Goal: Check status: Check status

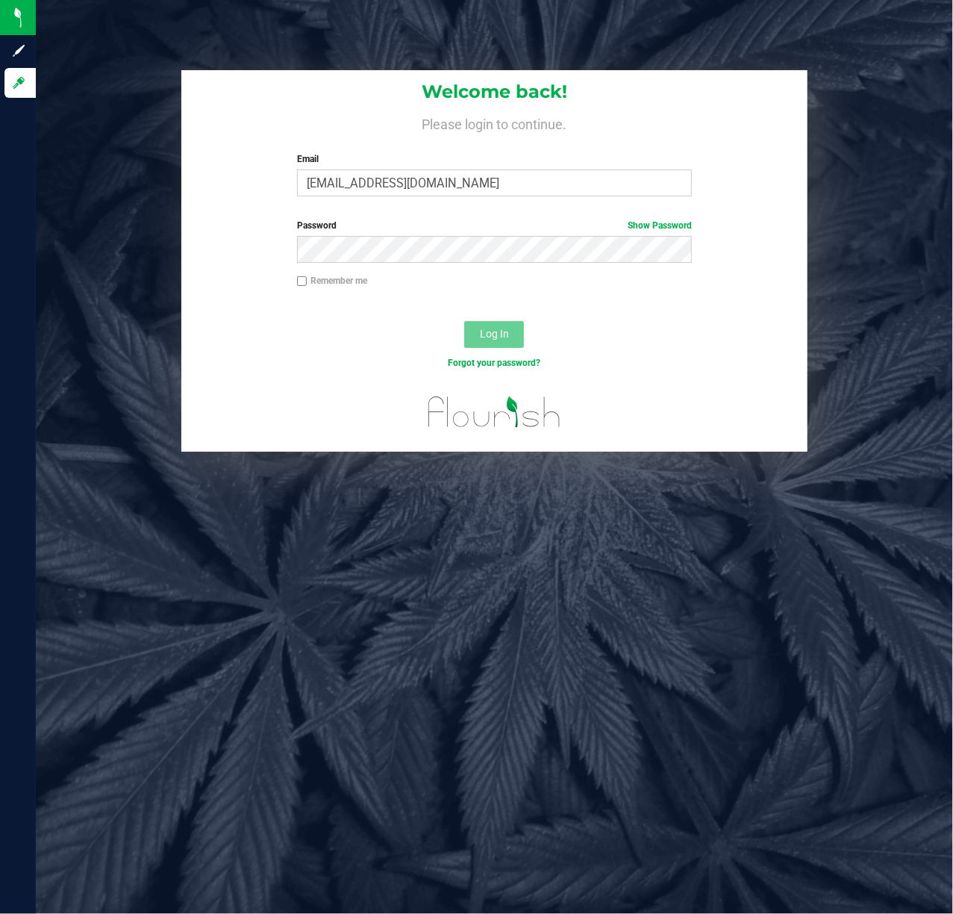
type input "[EMAIL_ADDRESS][DOMAIN_NAME]"
click at [443, 225] on label "Password Show Password" at bounding box center [495, 225] width 396 height 13
click at [494, 336] on span "Log In" at bounding box center [494, 334] width 29 height 12
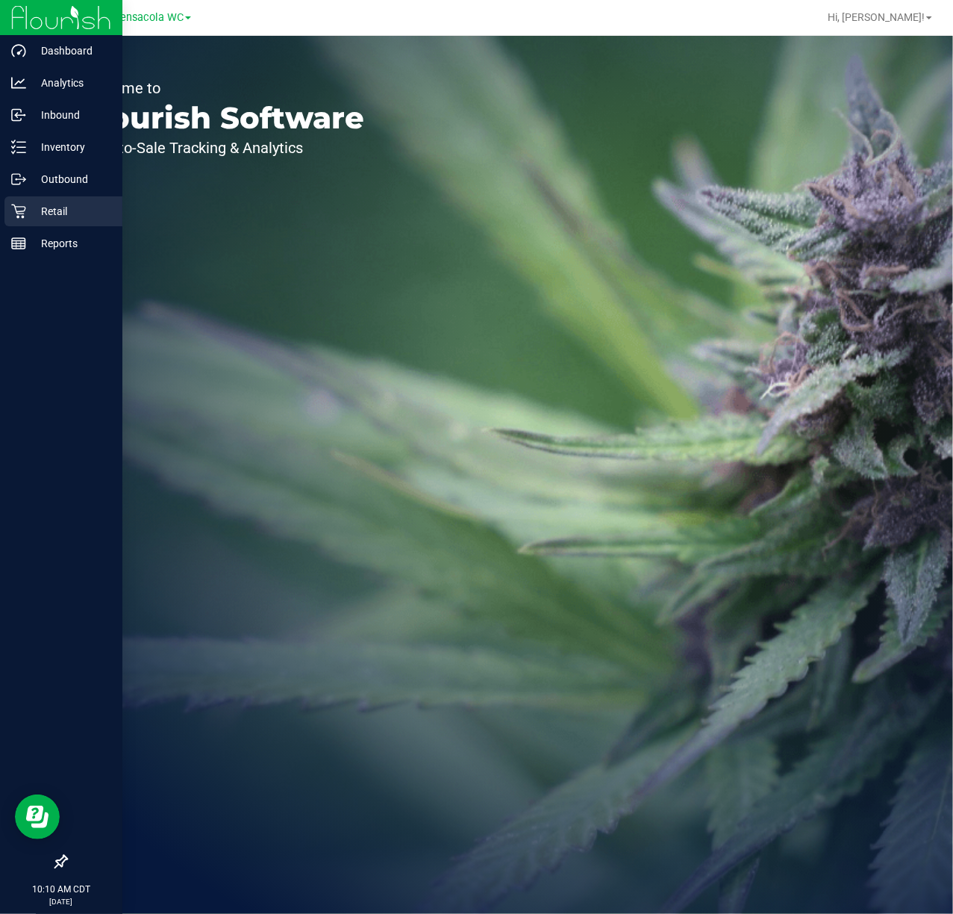
click at [18, 211] on icon at bounding box center [18, 211] width 15 height 15
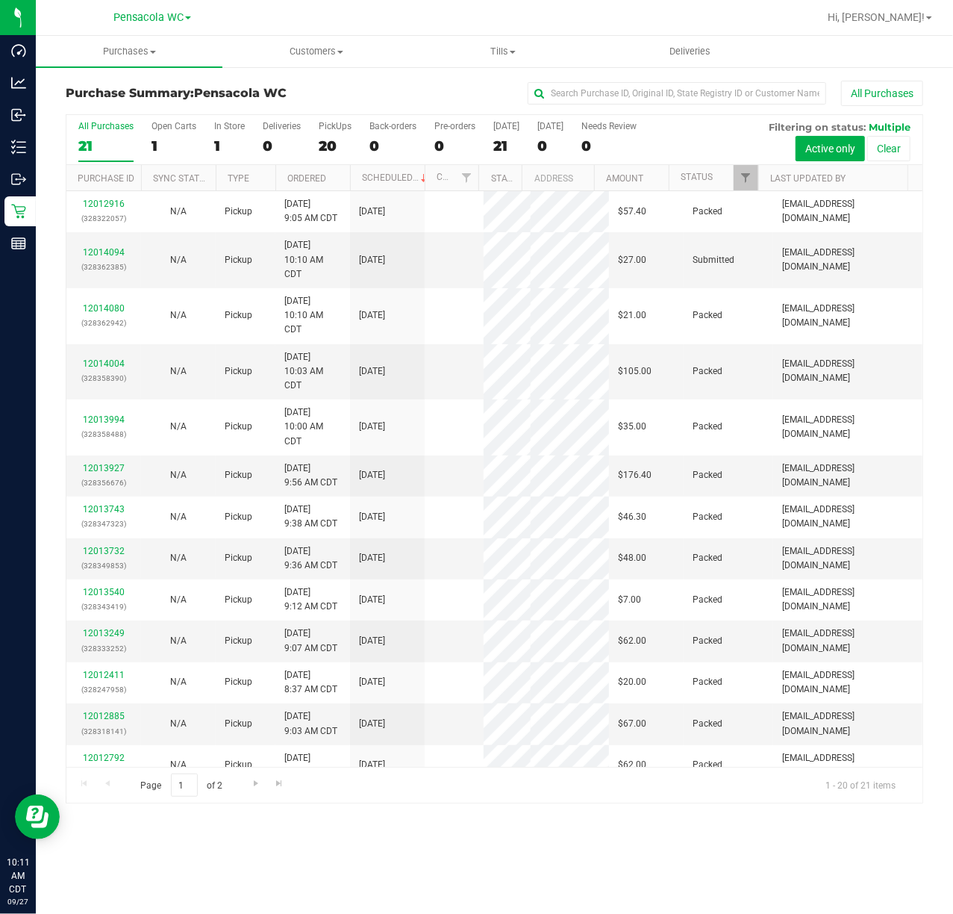
click at [569, 798] on div "Page 1 of 2 1 - 20 of 21 items" at bounding box center [494, 785] width 856 height 36
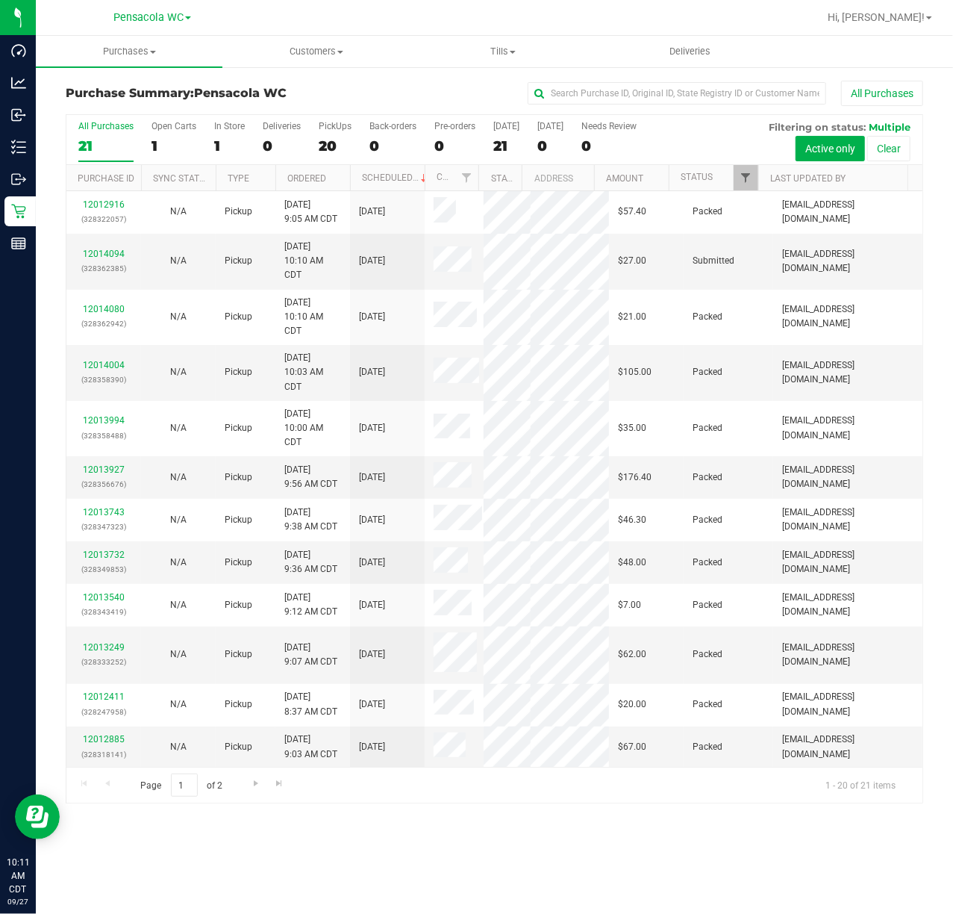
click at [748, 172] on span "Filter" at bounding box center [746, 178] width 12 height 12
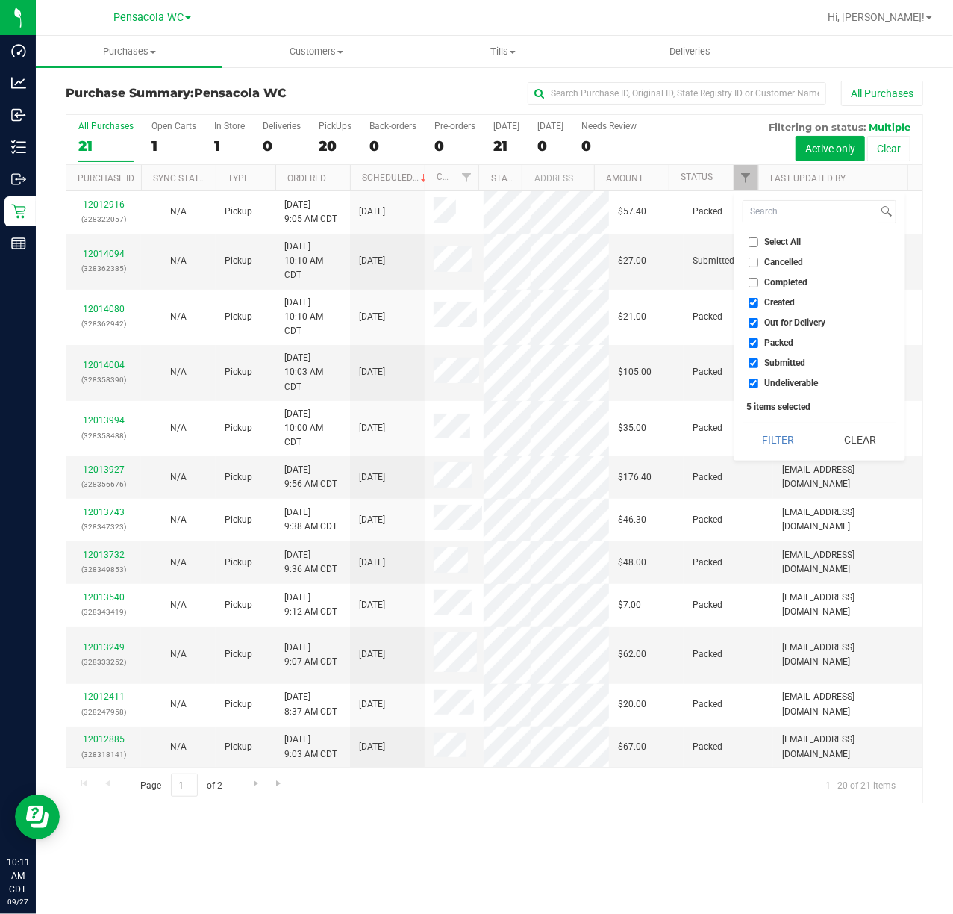
click at [781, 246] on span "Select All" at bounding box center [783, 241] width 37 height 9
click at [759, 246] on input "Select All" at bounding box center [754, 242] width 10 height 10
checkbox input "true"
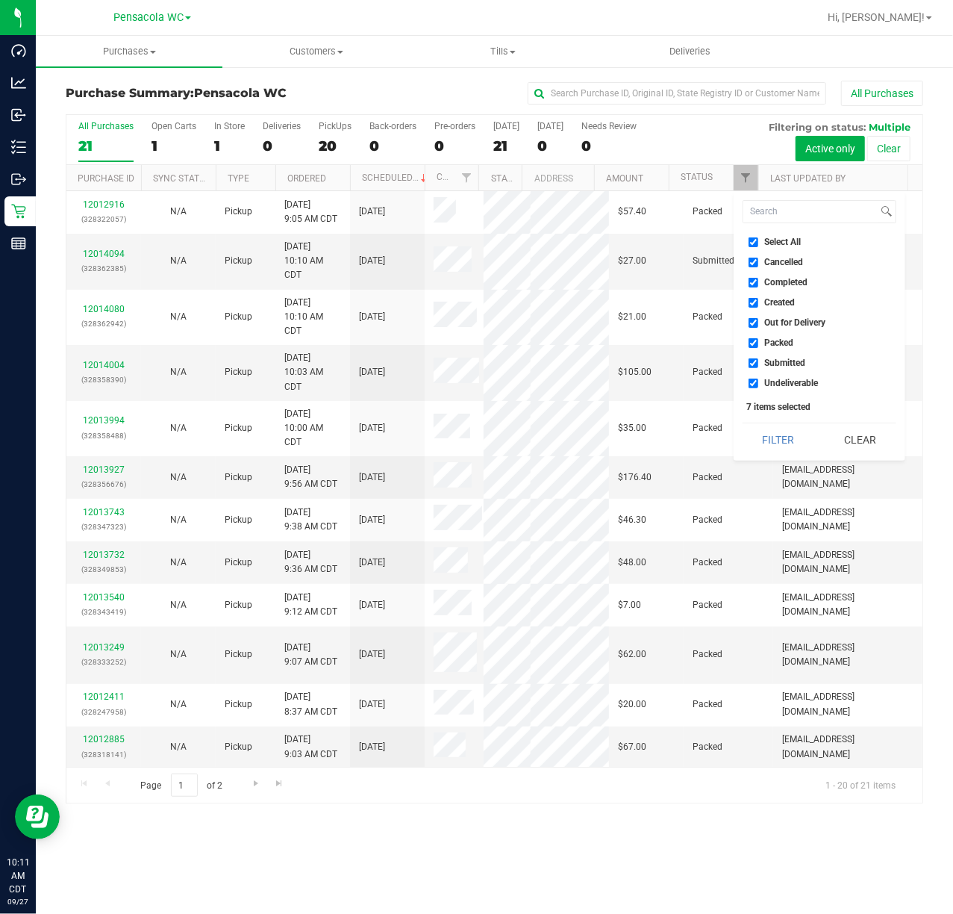
click at [793, 242] on span "Select All" at bounding box center [783, 241] width 37 height 9
click at [759, 242] on input "Select All" at bounding box center [754, 242] width 10 height 10
checkbox input "false"
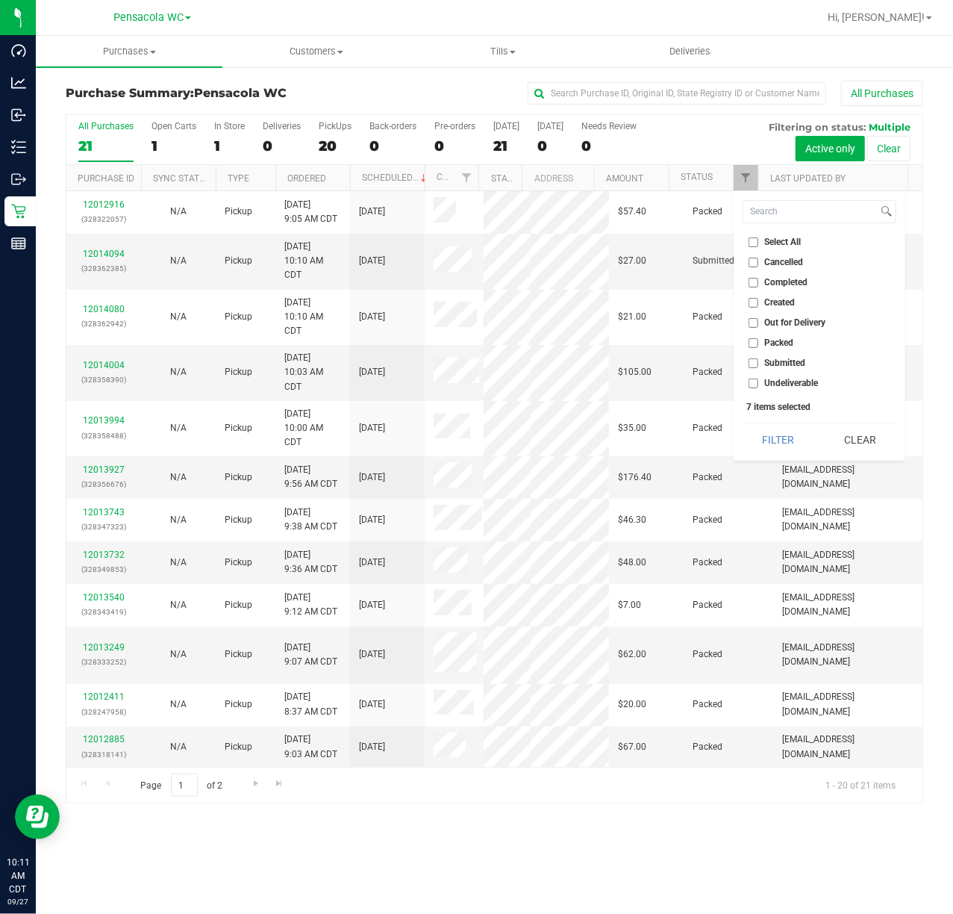
checkbox input "false"
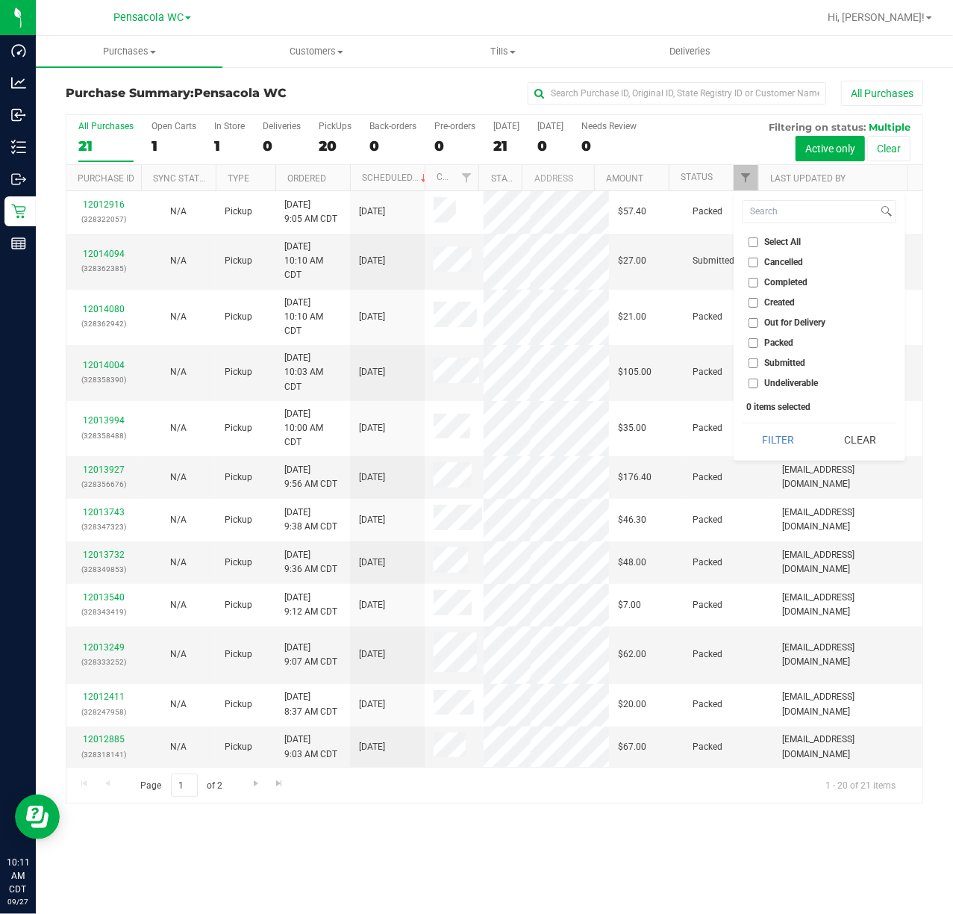
click at [791, 359] on span "Submitted" at bounding box center [785, 362] width 41 height 9
click at [759, 359] on input "Submitted" at bounding box center [754, 363] width 10 height 10
checkbox input "true"
click at [780, 446] on button "Filter" at bounding box center [779, 439] width 72 height 33
